Goal: Complete application form

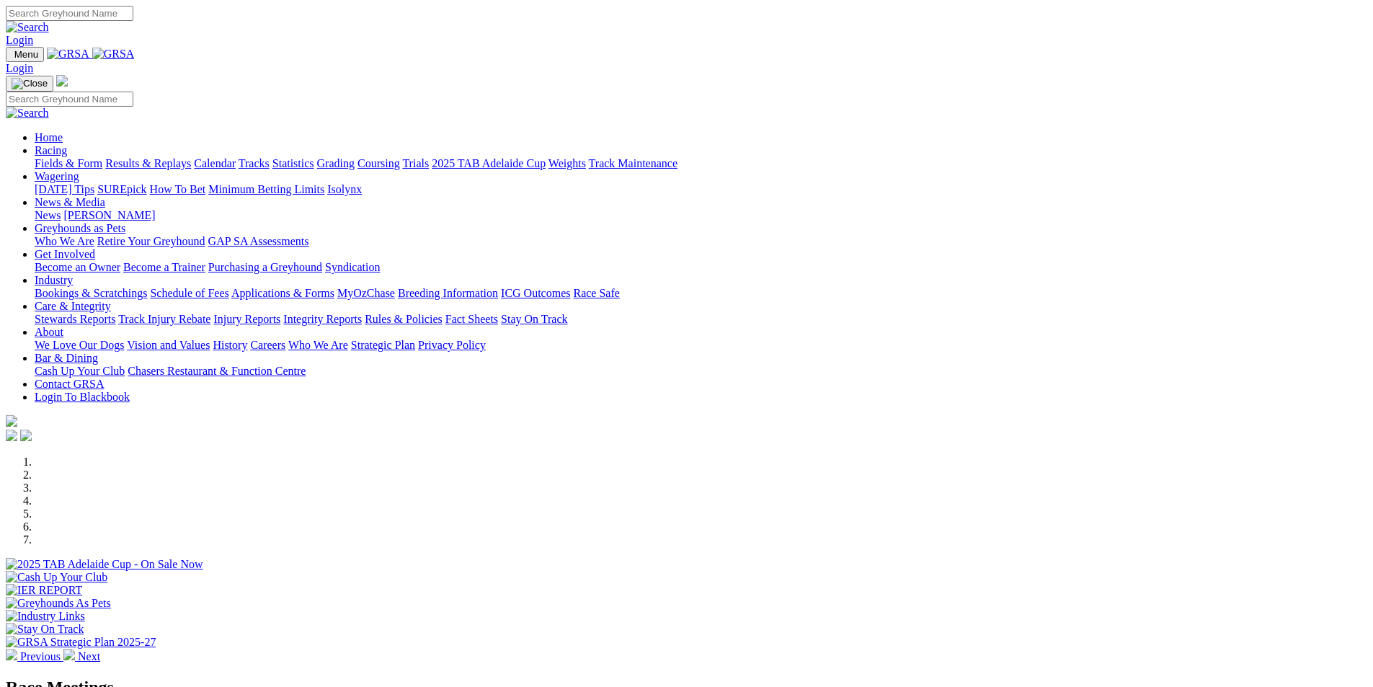
click at [104, 378] on link "Contact GRSA" at bounding box center [69, 384] width 69 height 12
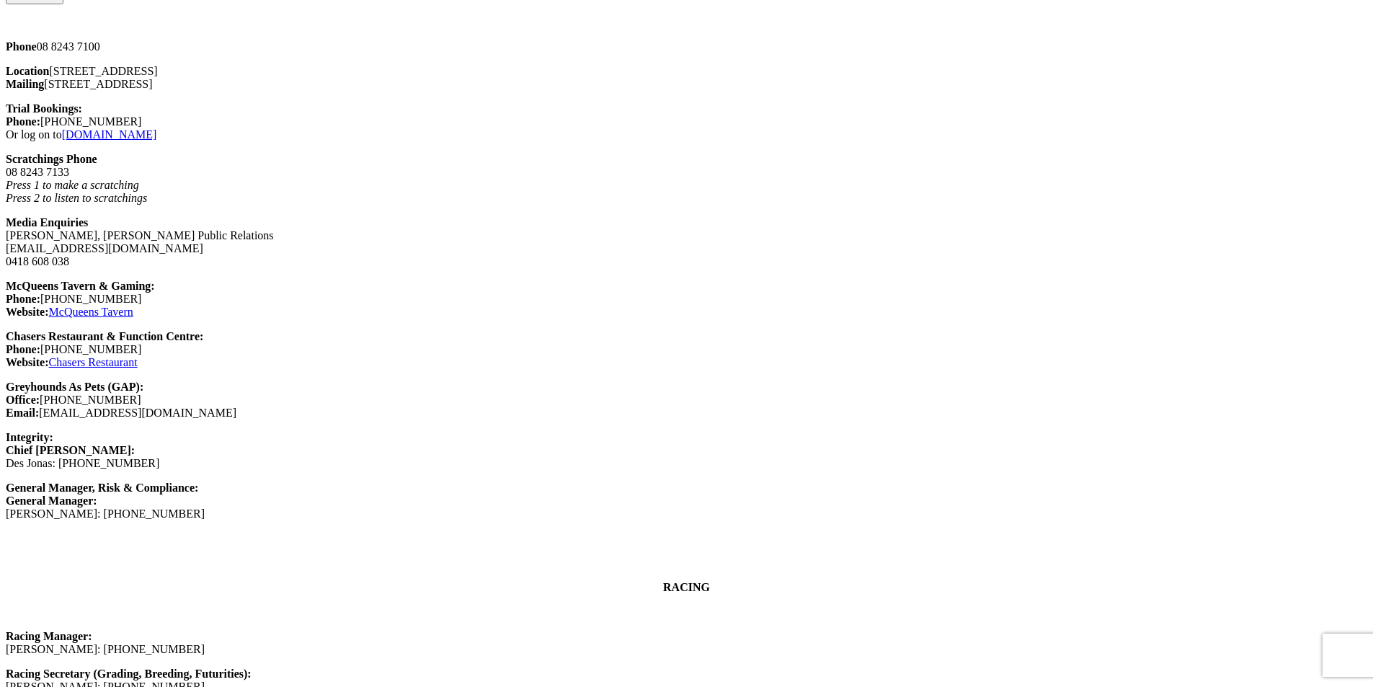
scroll to position [1144, 0]
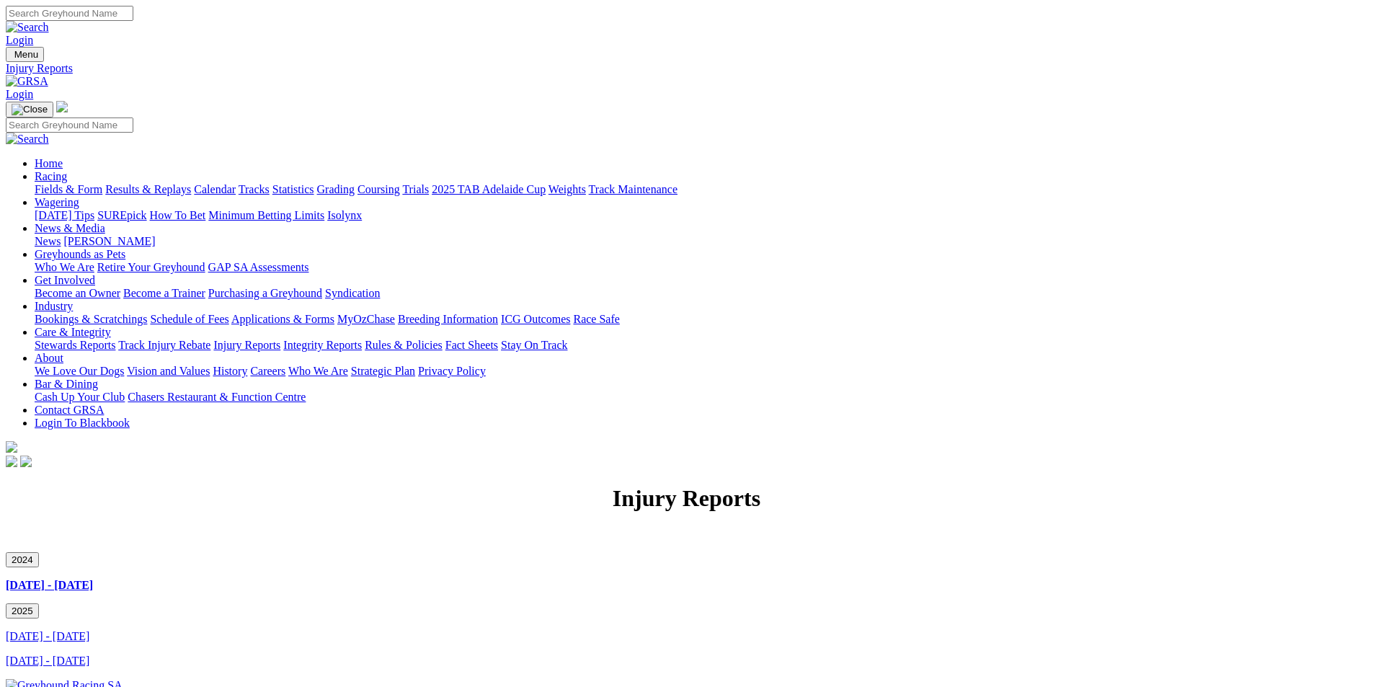
click at [39, 603] on button "2025" at bounding box center [22, 610] width 33 height 15
click at [104, 404] on link "Contact GRSA" at bounding box center [69, 410] width 69 height 12
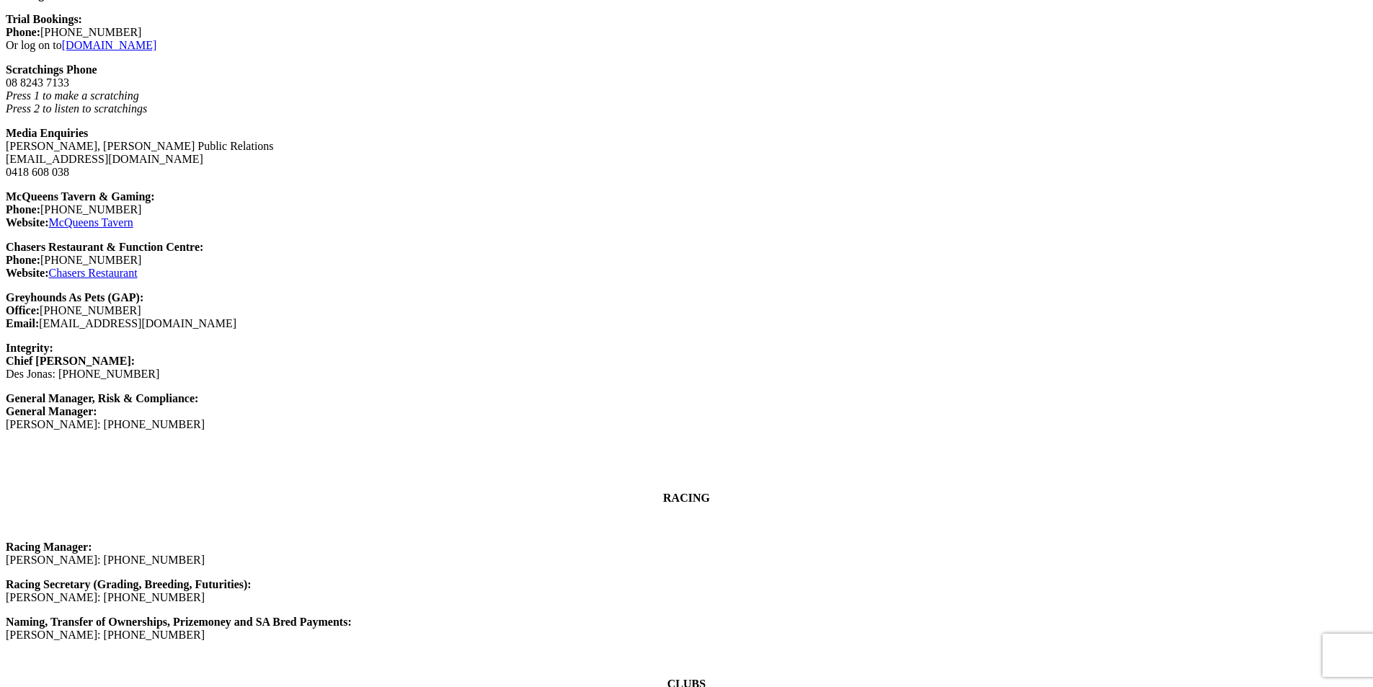
scroll to position [1233, 0]
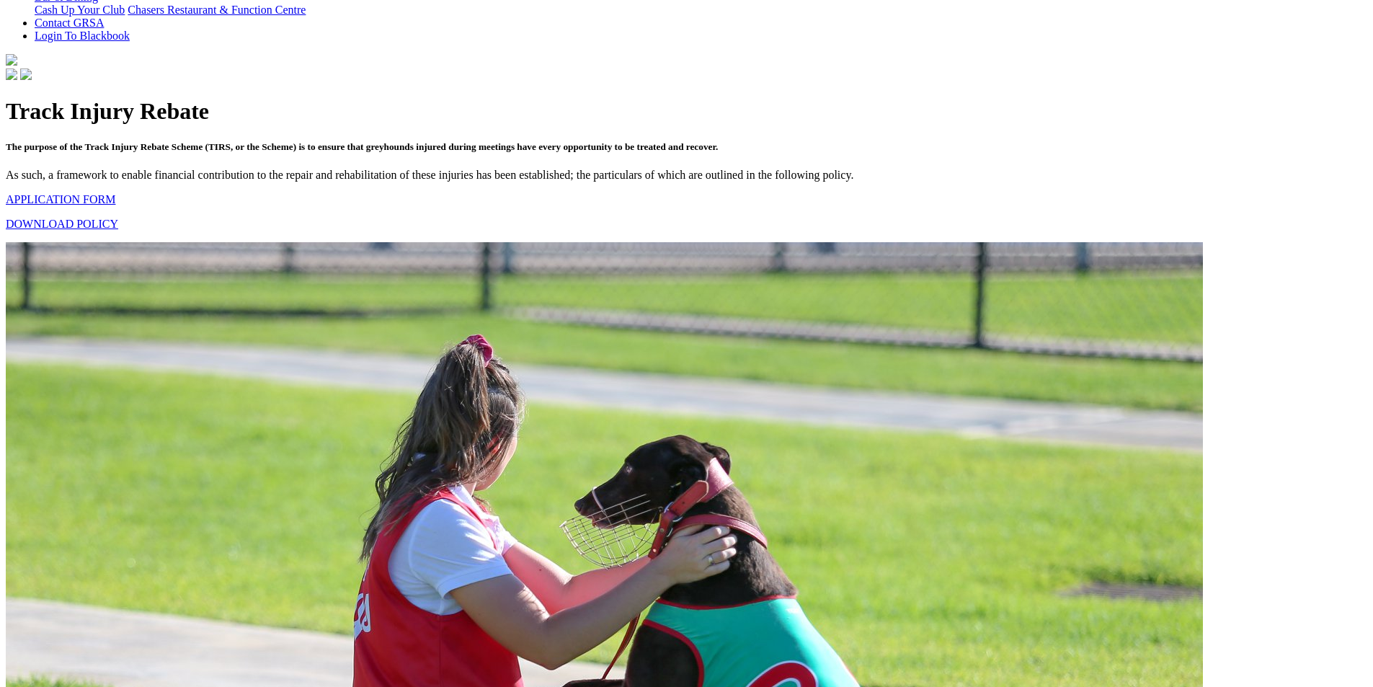
scroll to position [409, 0]
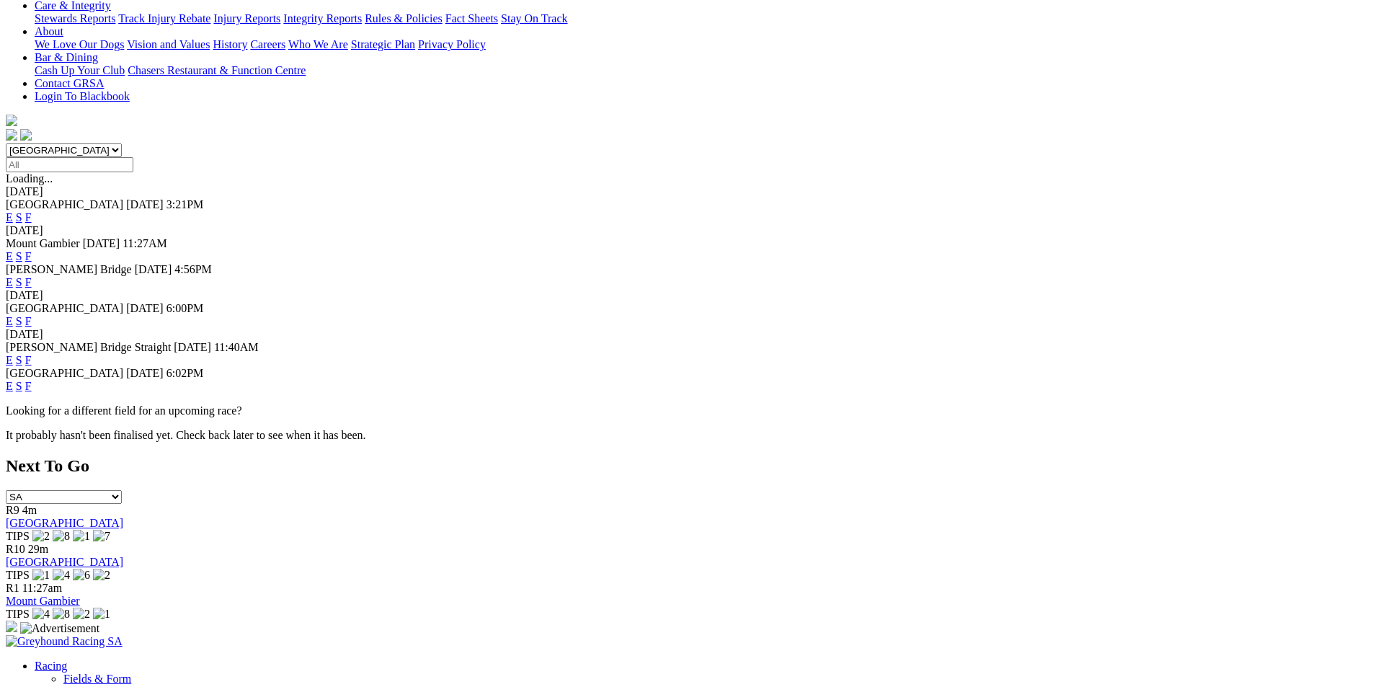
scroll to position [654, 0]
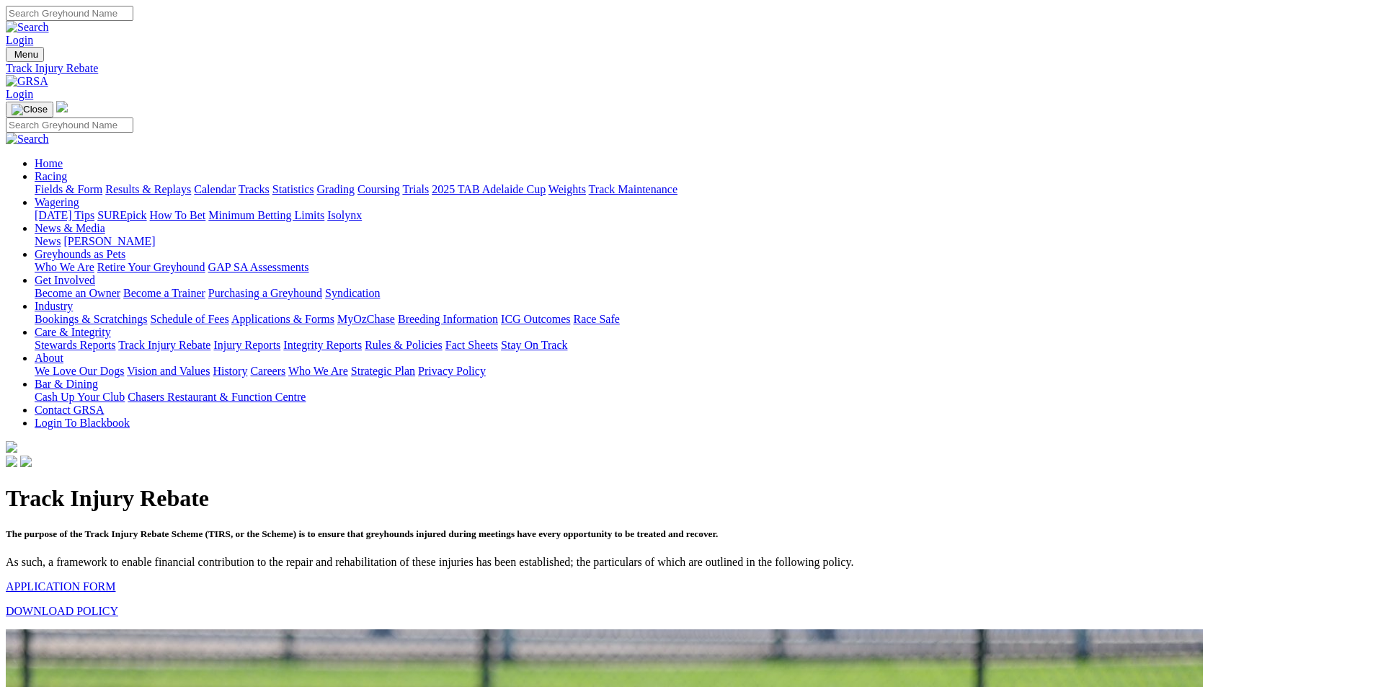
click at [115, 580] on link "APPLICATION FORM" at bounding box center [61, 586] width 110 height 12
